Goal: Task Accomplishment & Management: Manage account settings

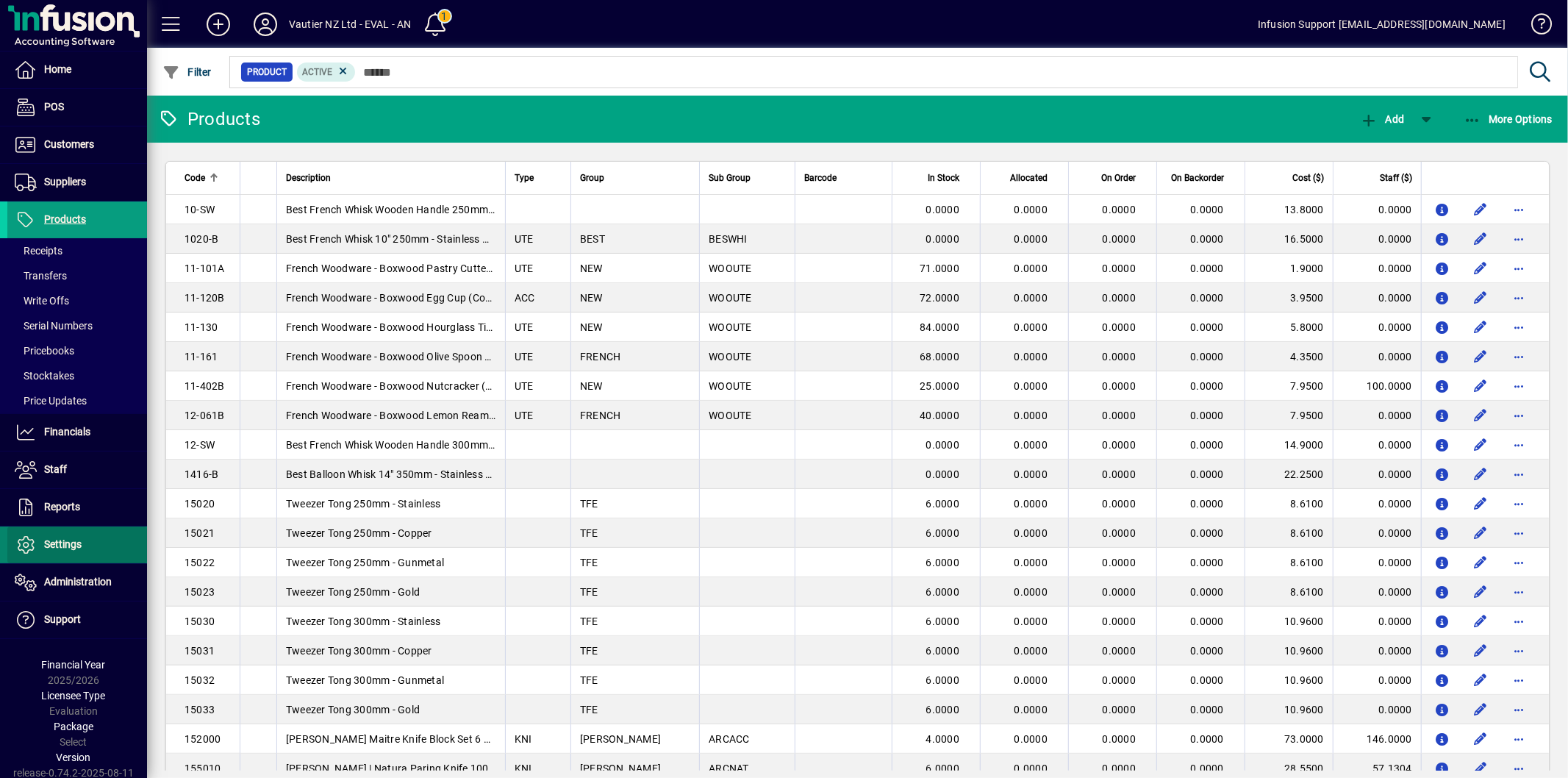
click at [94, 537] on span at bounding box center [77, 544] width 140 height 35
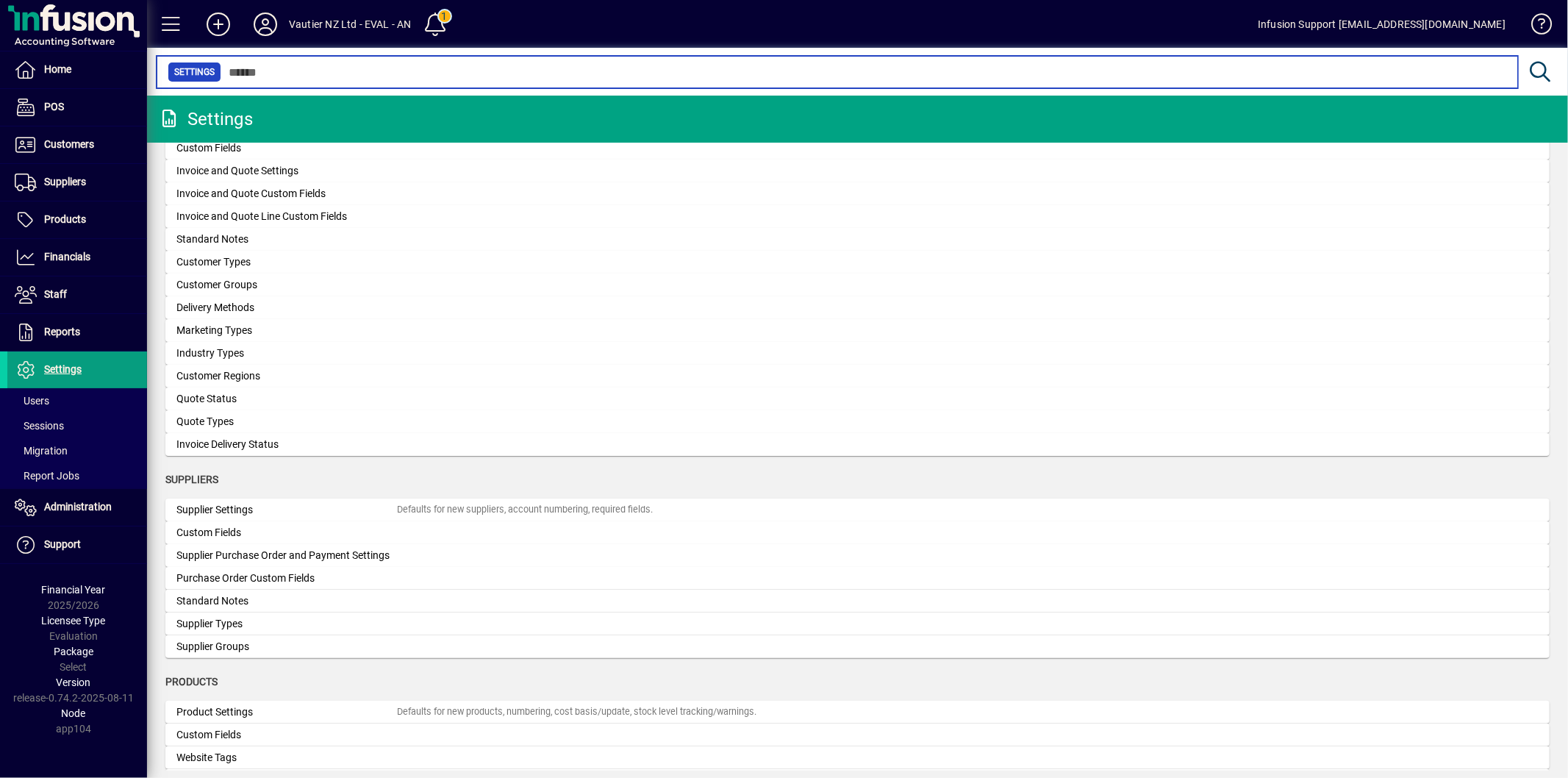
scroll to position [980, 0]
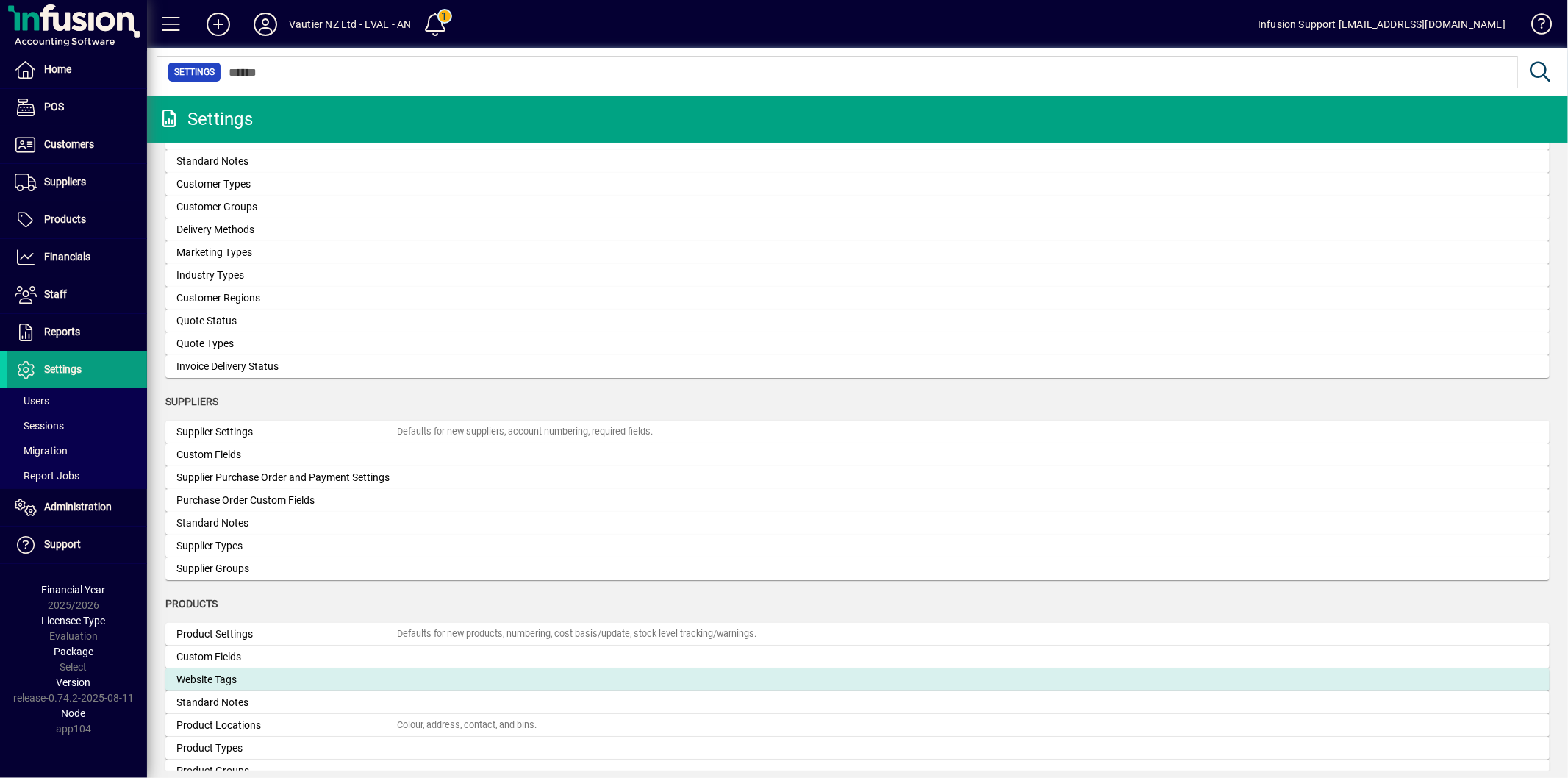
click at [229, 677] on div "Website Tags" at bounding box center [286, 679] width 221 height 15
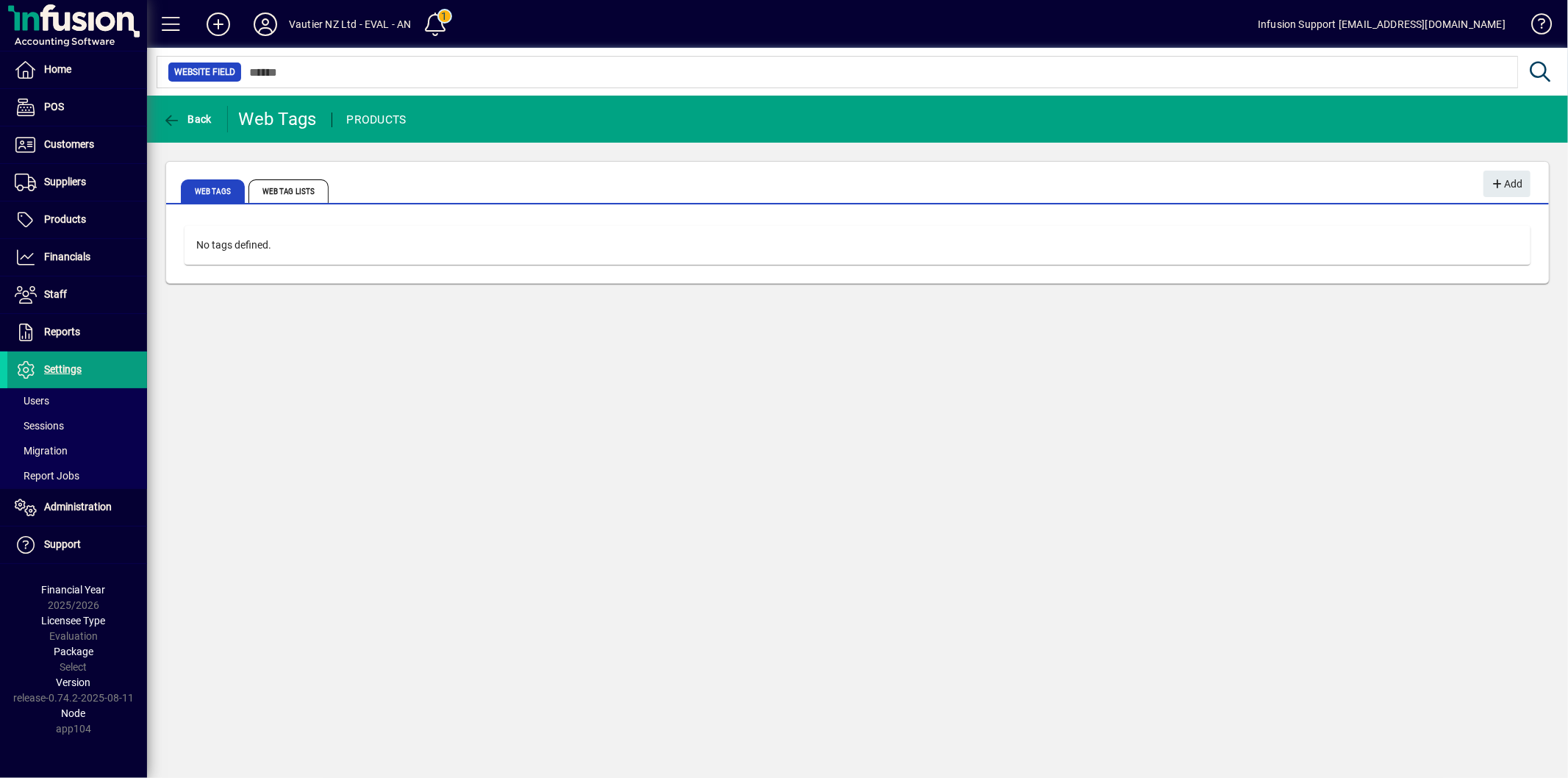
click at [1481, 188] on mat-tab-group "Web Tags Web Tag Lists" at bounding box center [858, 189] width 1383 height 31
click at [1509, 182] on span "Add" at bounding box center [1506, 184] width 31 height 24
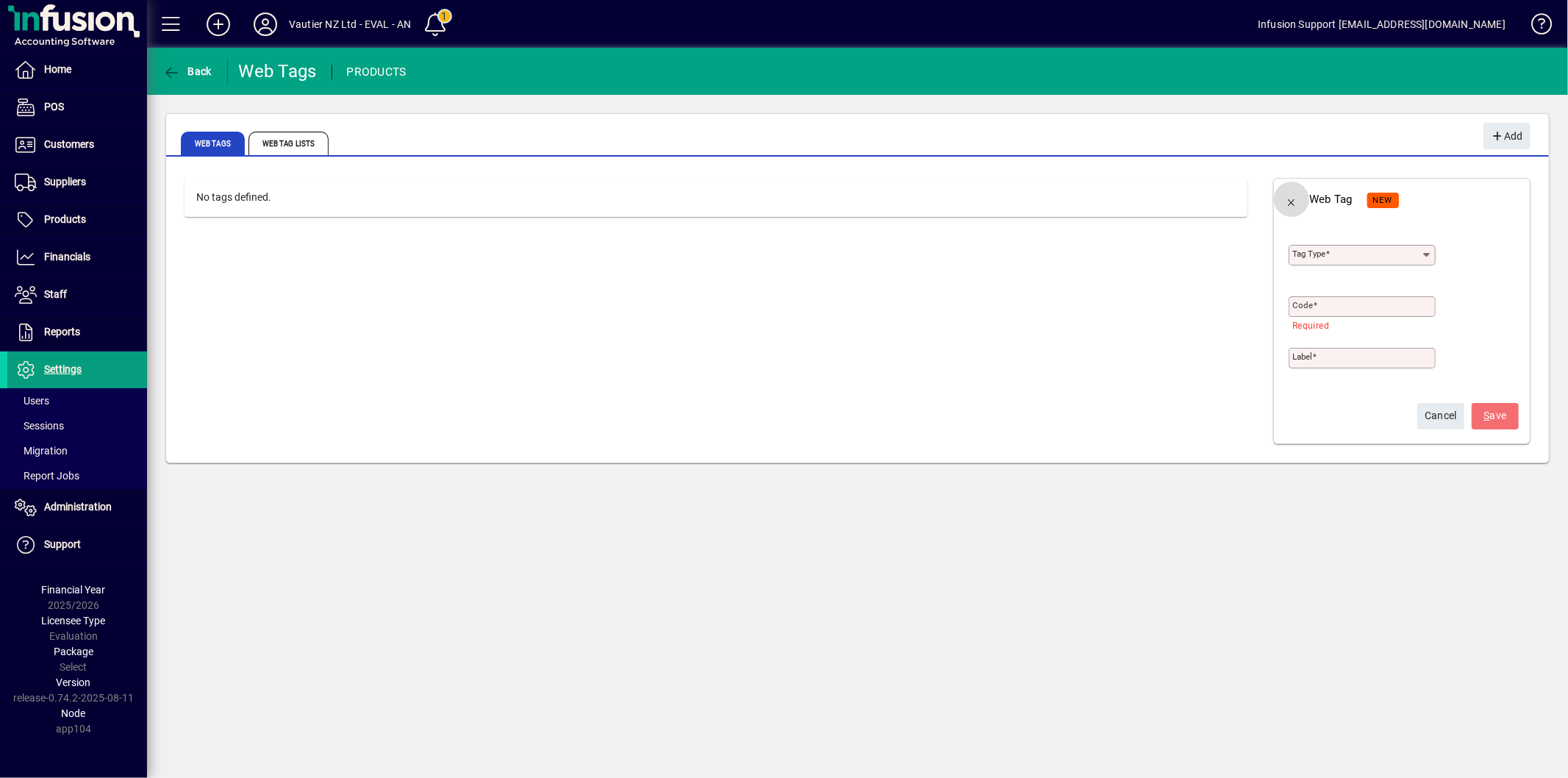
click at [1296, 203] on span "button" at bounding box center [1291, 199] width 35 height 35
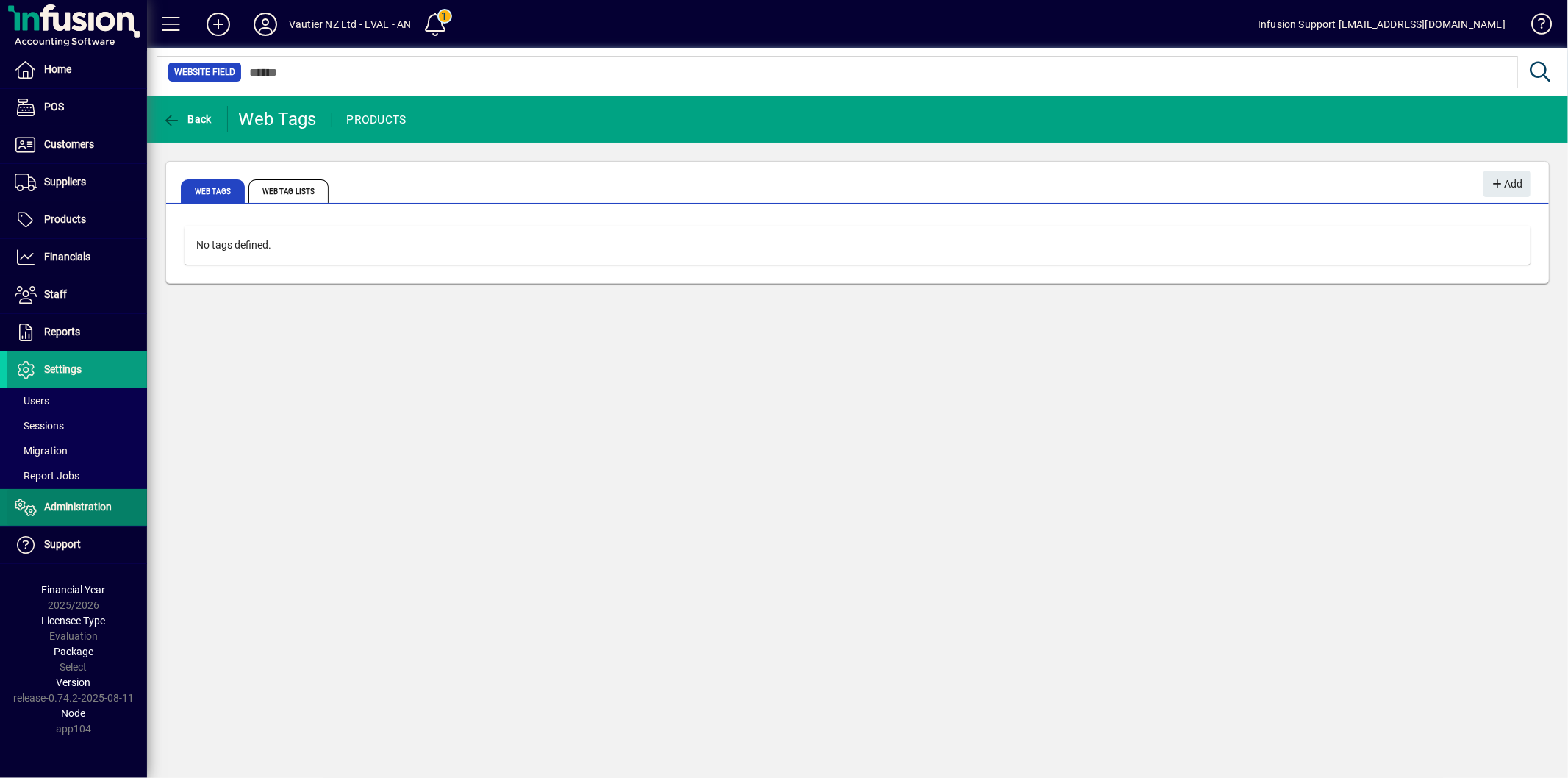
click at [103, 505] on span "Administration" at bounding box center [77, 506] width 67 height 12
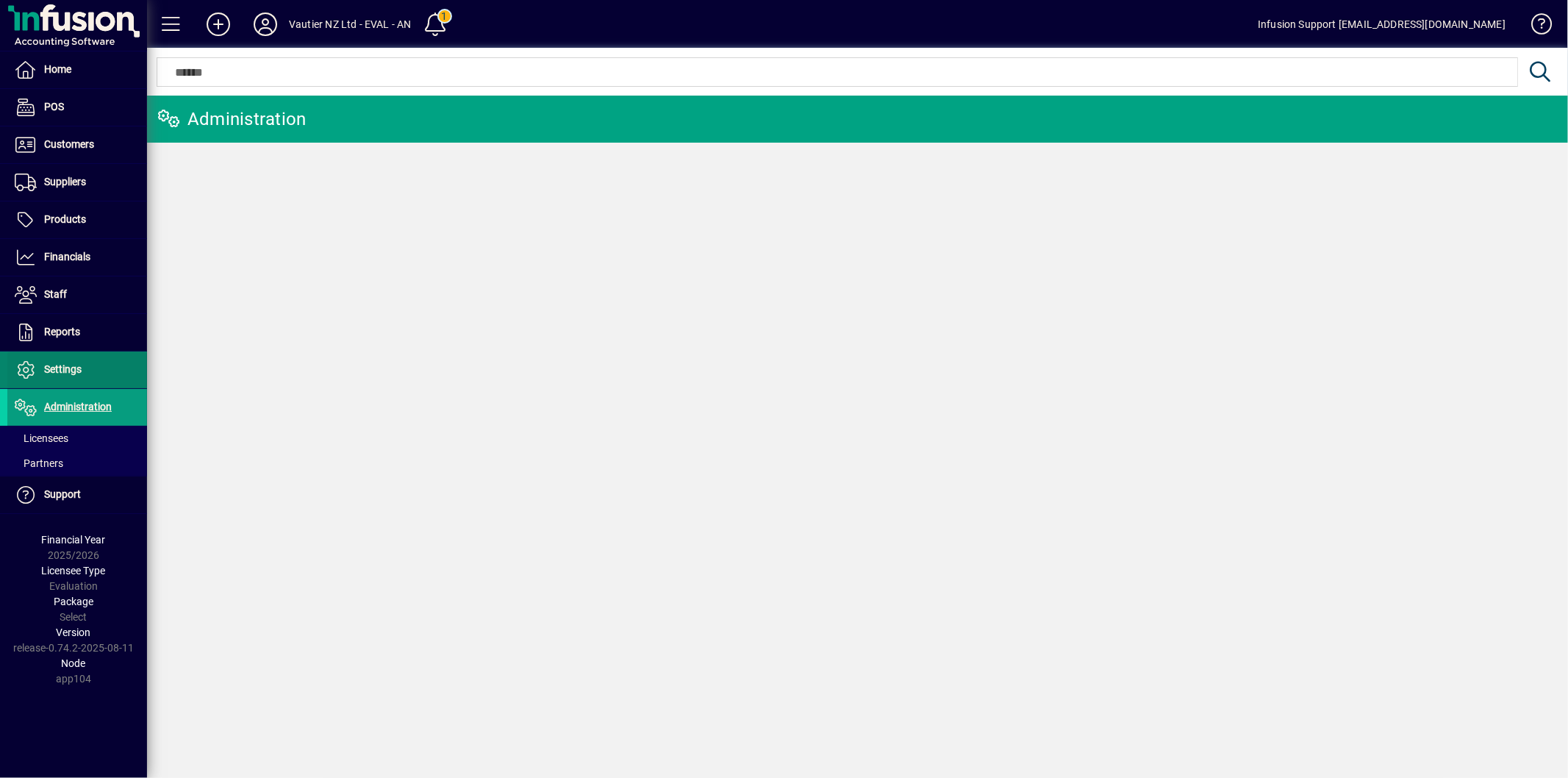
click at [81, 379] on span at bounding box center [77, 369] width 140 height 35
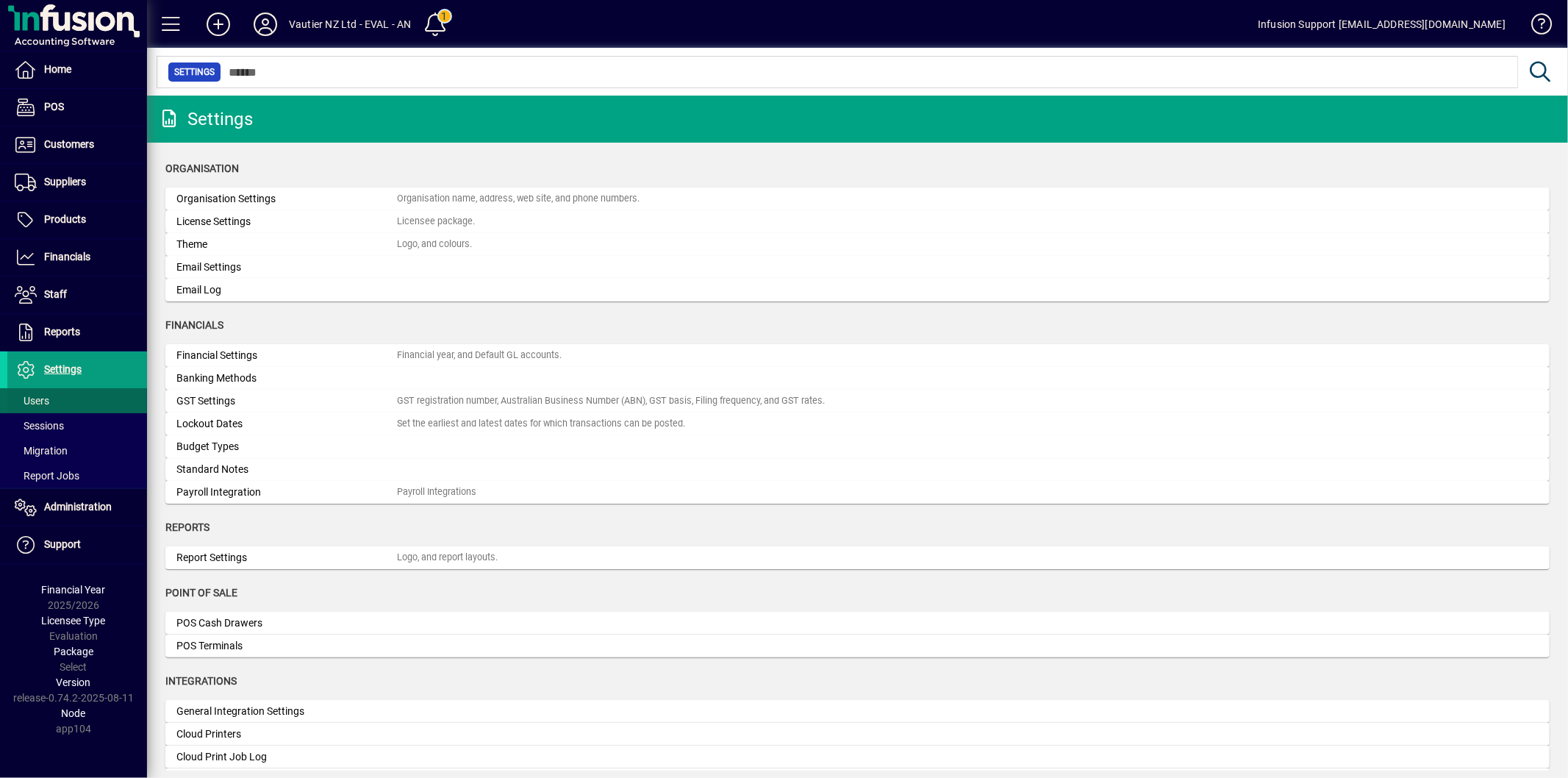
click at [59, 393] on span at bounding box center [77, 400] width 140 height 35
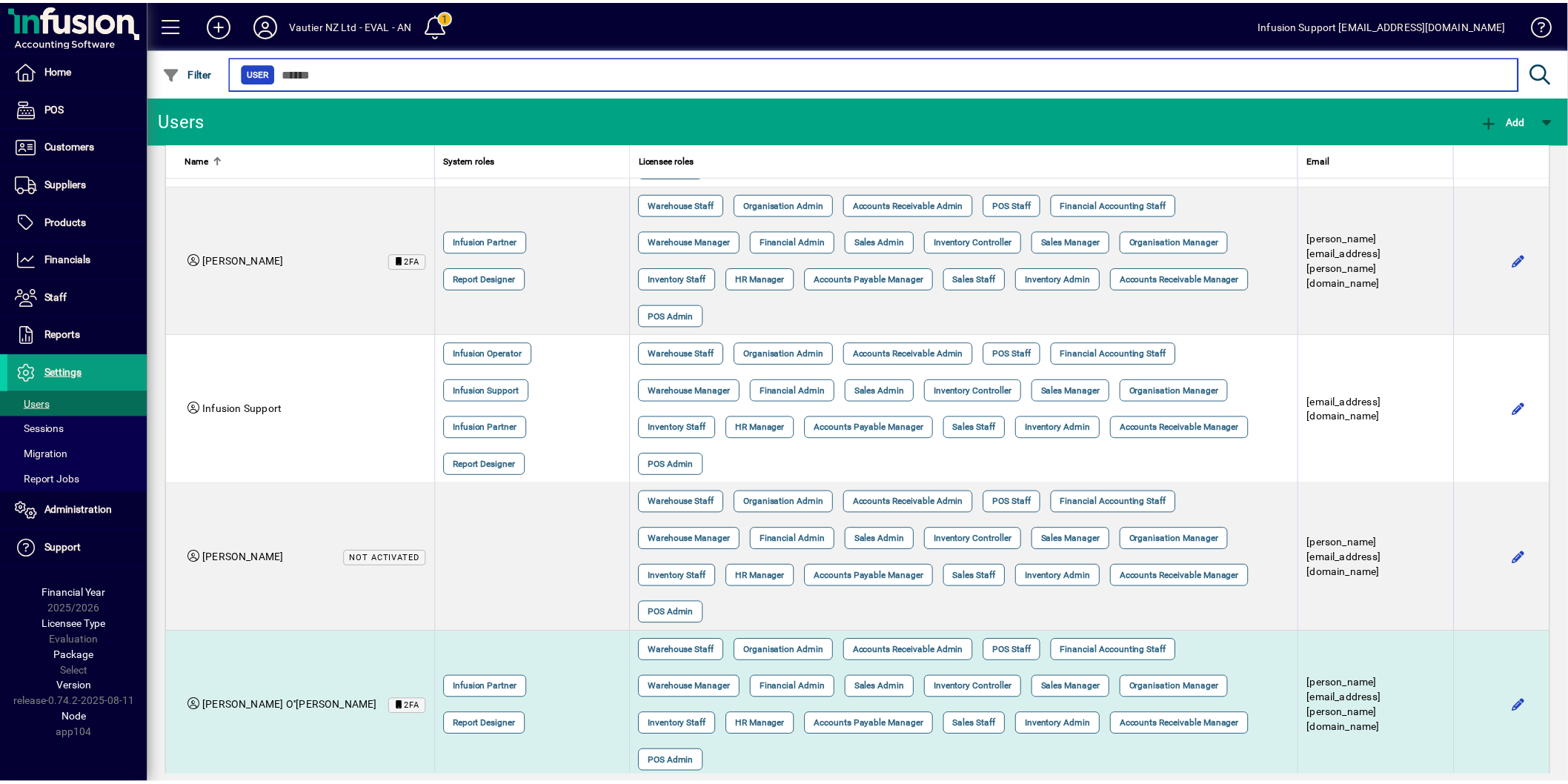
scroll to position [165, 0]
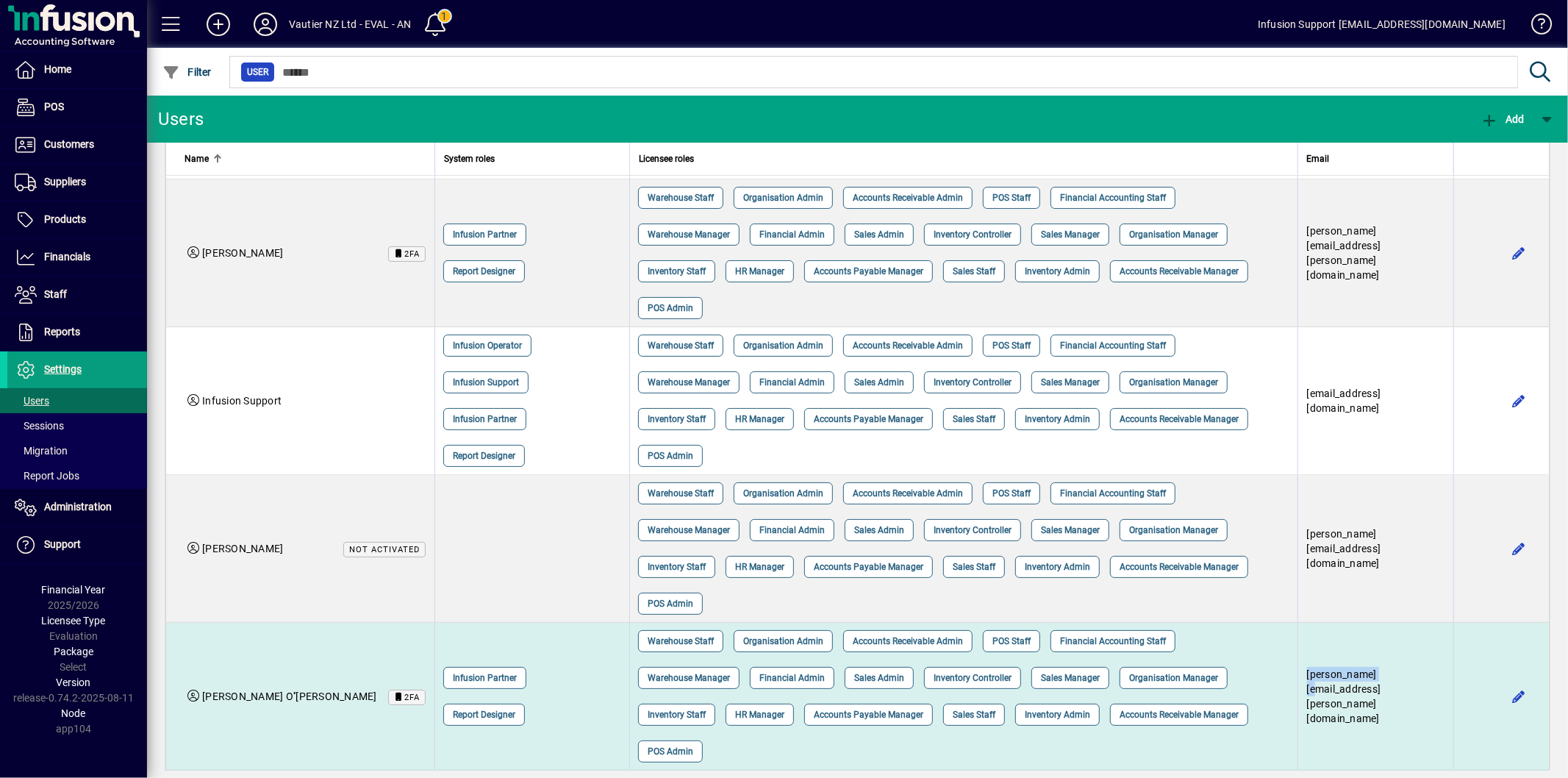
drag, startPoint x: 1368, startPoint y: 570, endPoint x: 1279, endPoint y: 572, distance: 89.0
click at [1298, 623] on td "[PERSON_NAME][EMAIL_ADDRESS][PERSON_NAME][DOMAIN_NAME]" at bounding box center [1376, 696] width 156 height 148
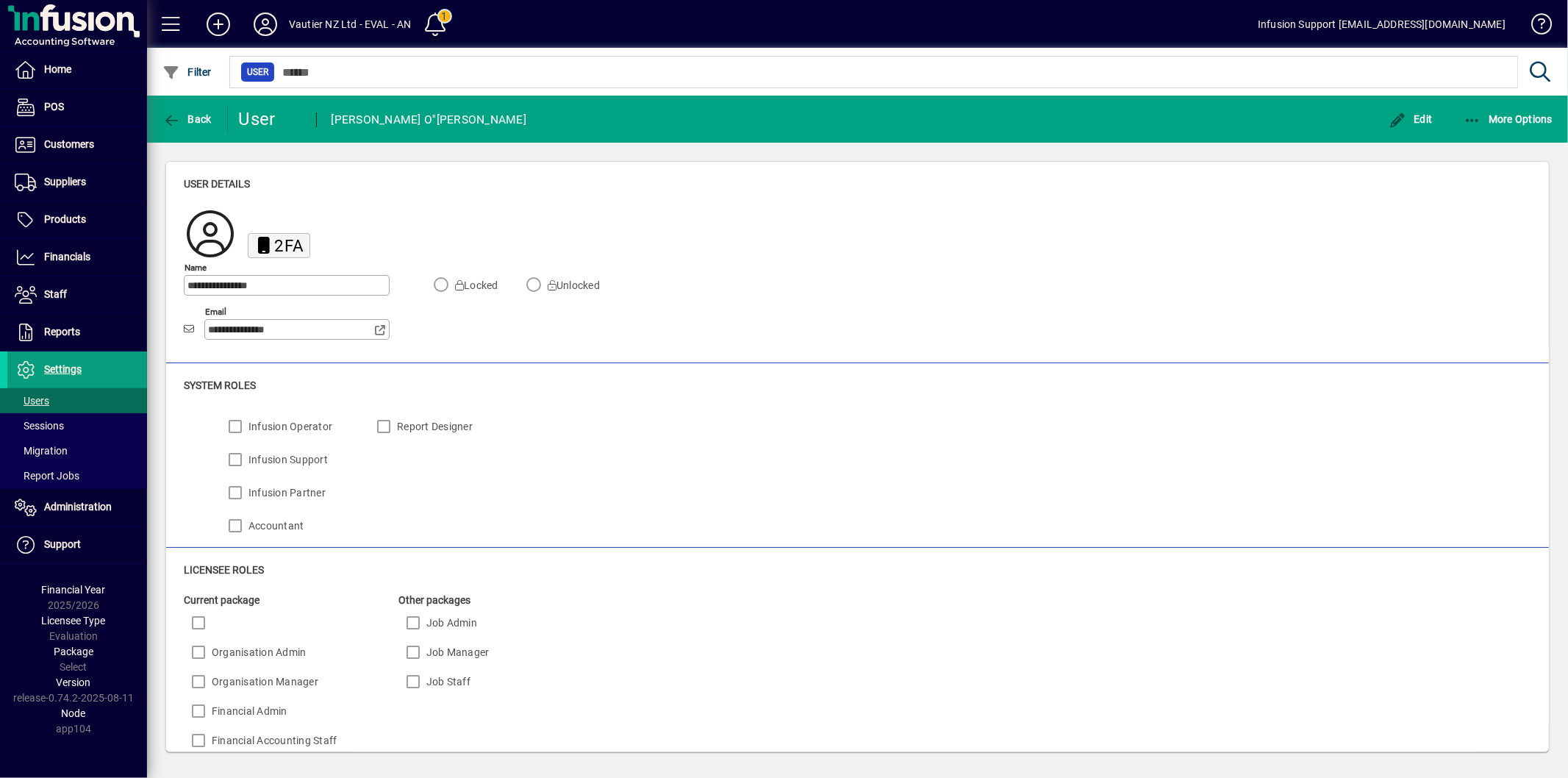
click at [299, 333] on input "**********" at bounding box center [291, 329] width 166 height 12
click at [260, 14] on icon at bounding box center [265, 24] width 30 height 23
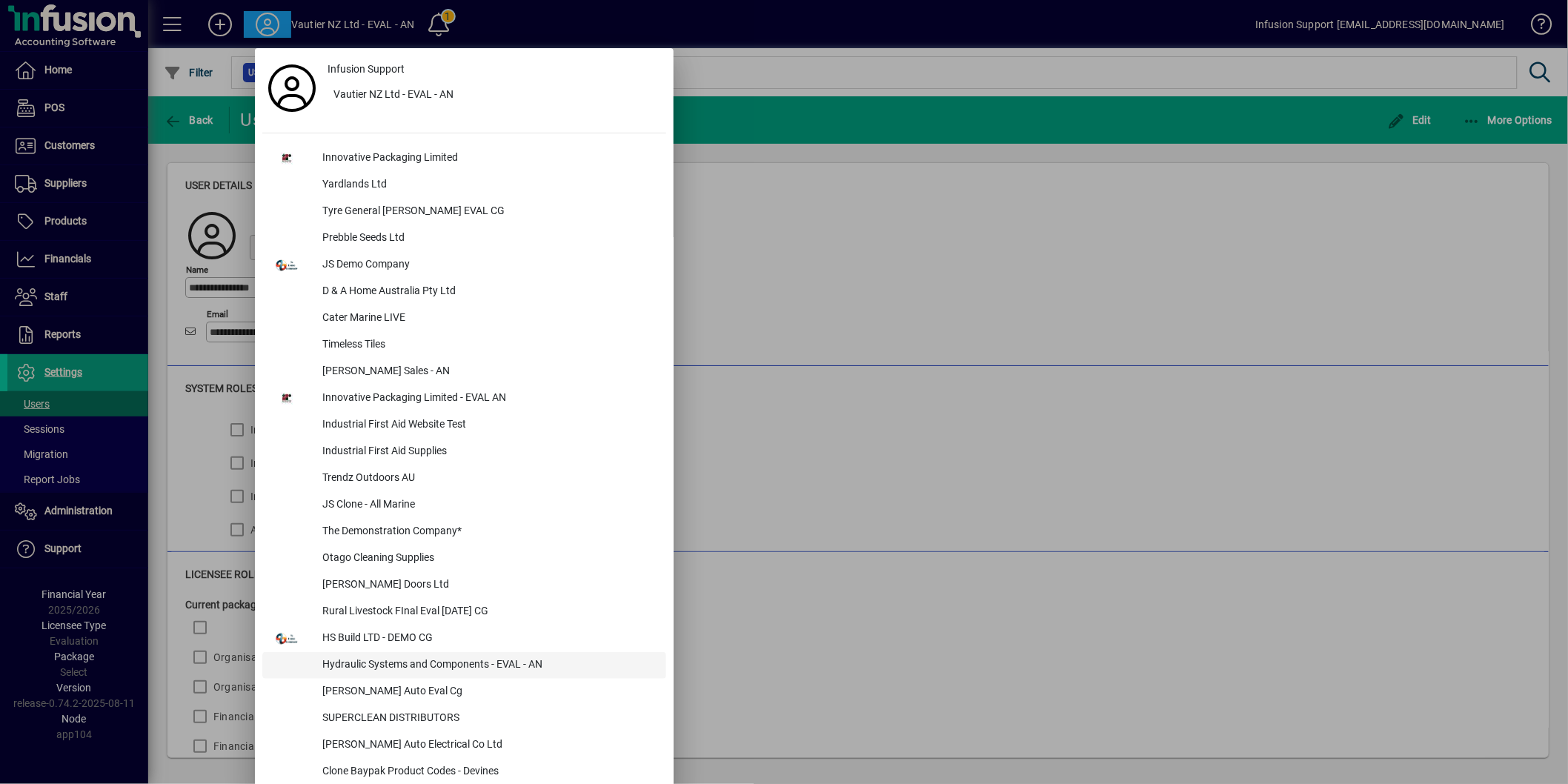
click at [522, 664] on div "Hydraulic Systems and Components - EVAL - AN" at bounding box center [488, 664] width 356 height 26
